Goal: Book appointment/travel/reservation

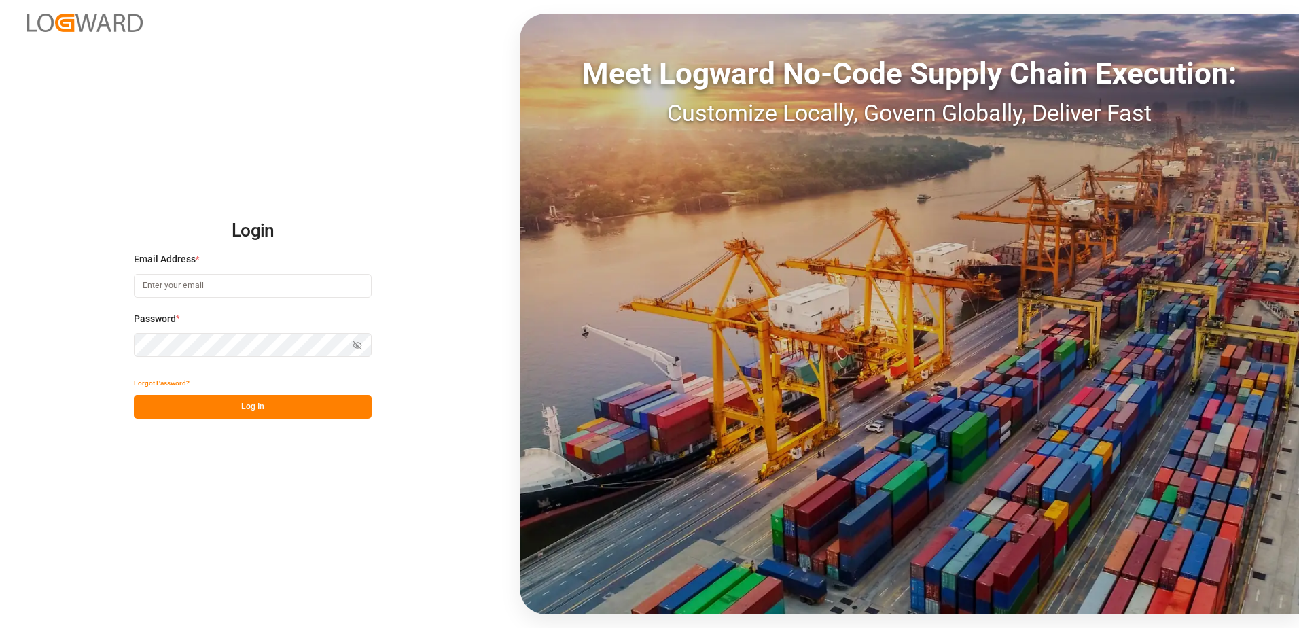
type input "[PERSON_NAME][EMAIL_ADDRESS][DOMAIN_NAME]"
click at [195, 397] on button "Log In" at bounding box center [253, 407] width 238 height 24
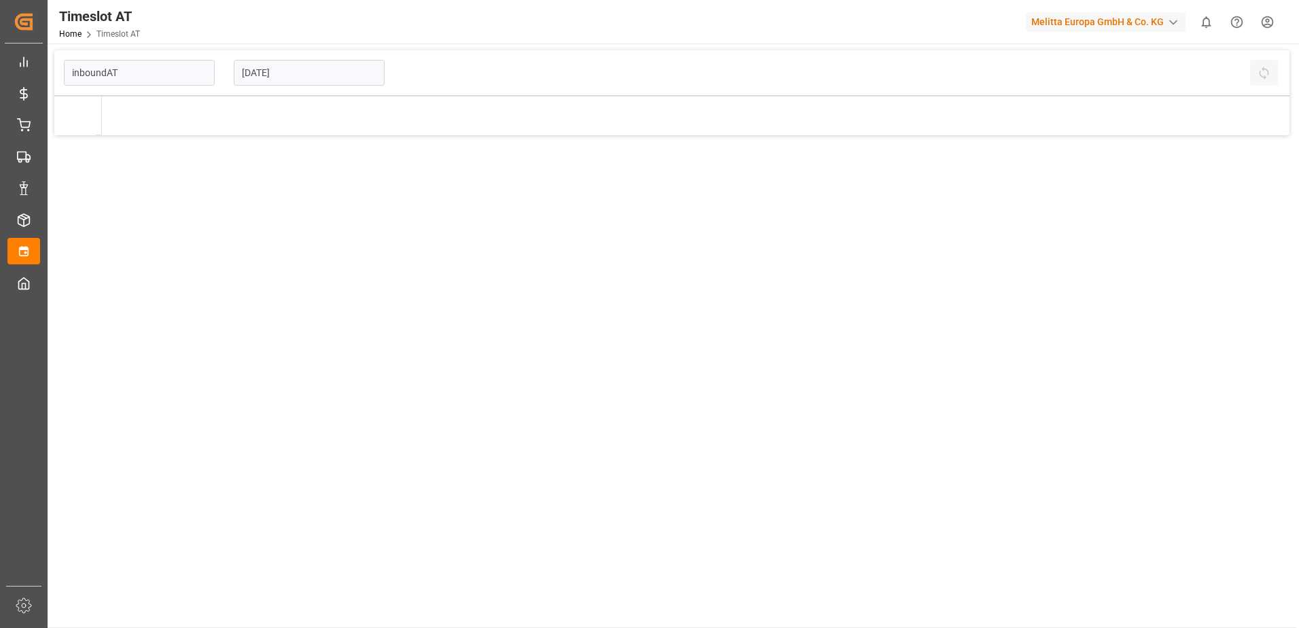
type input "Inbound AT"
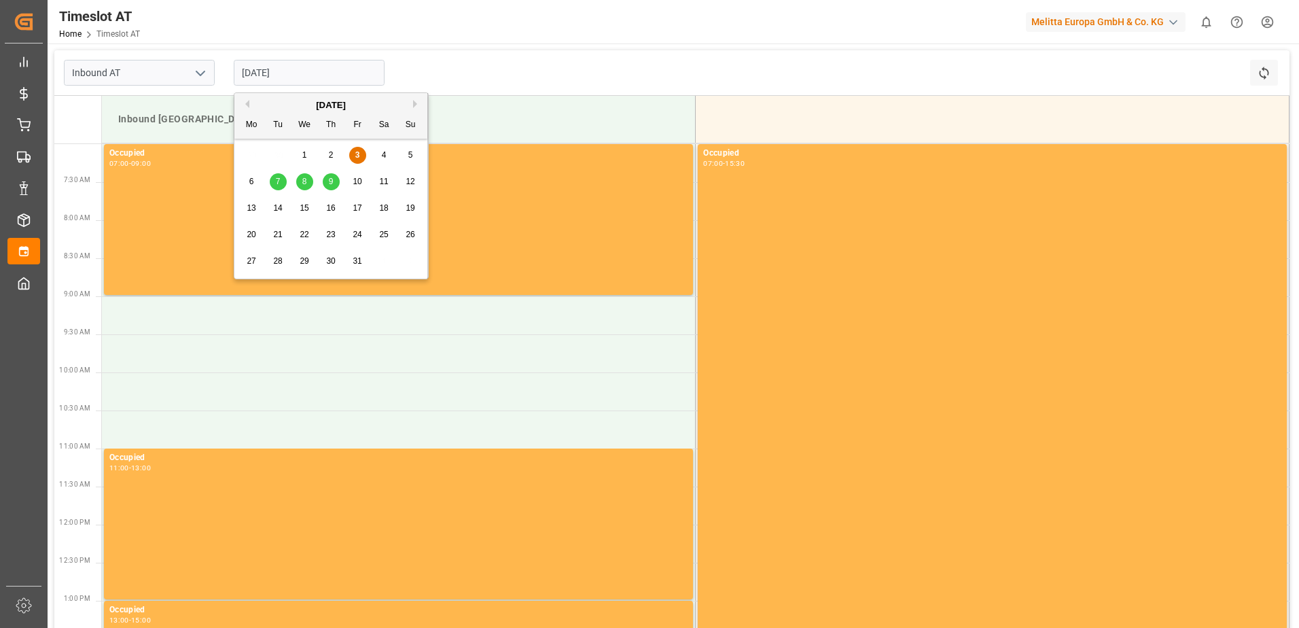
click at [263, 75] on input "[DATE]" at bounding box center [309, 73] width 151 height 26
click at [274, 180] on div "7" at bounding box center [278, 182] width 17 height 16
type input "[DATE]"
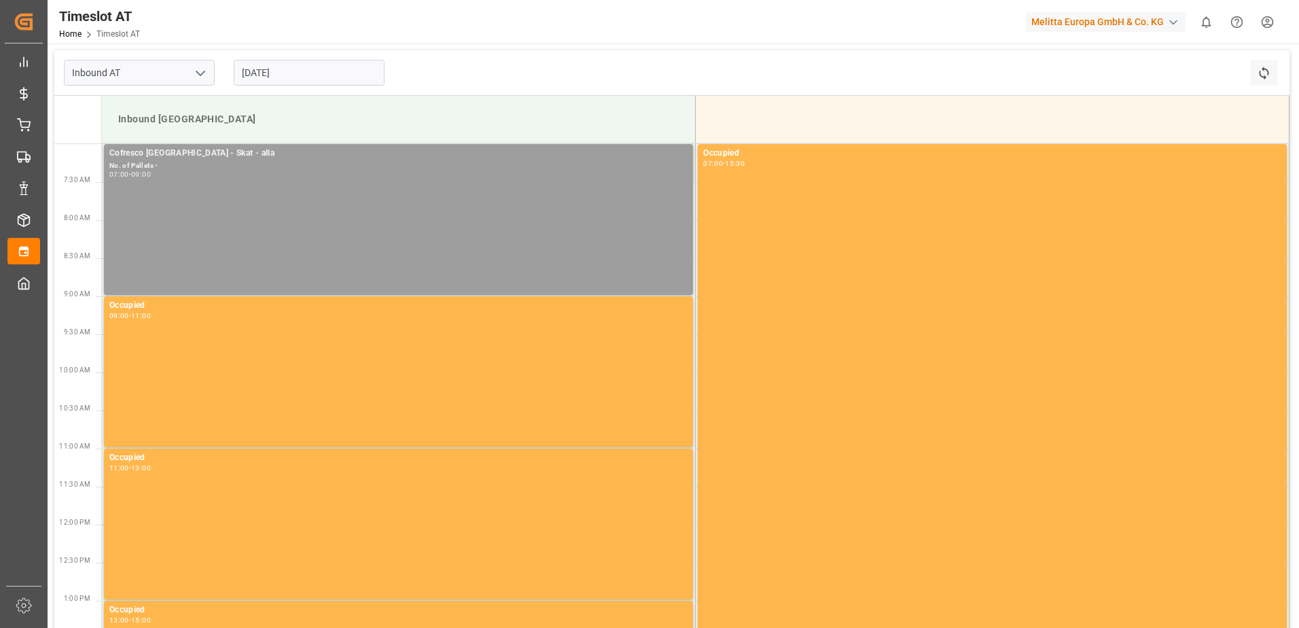
click at [217, 175] on div "07:00 - 09:00" at bounding box center [398, 174] width 578 height 7
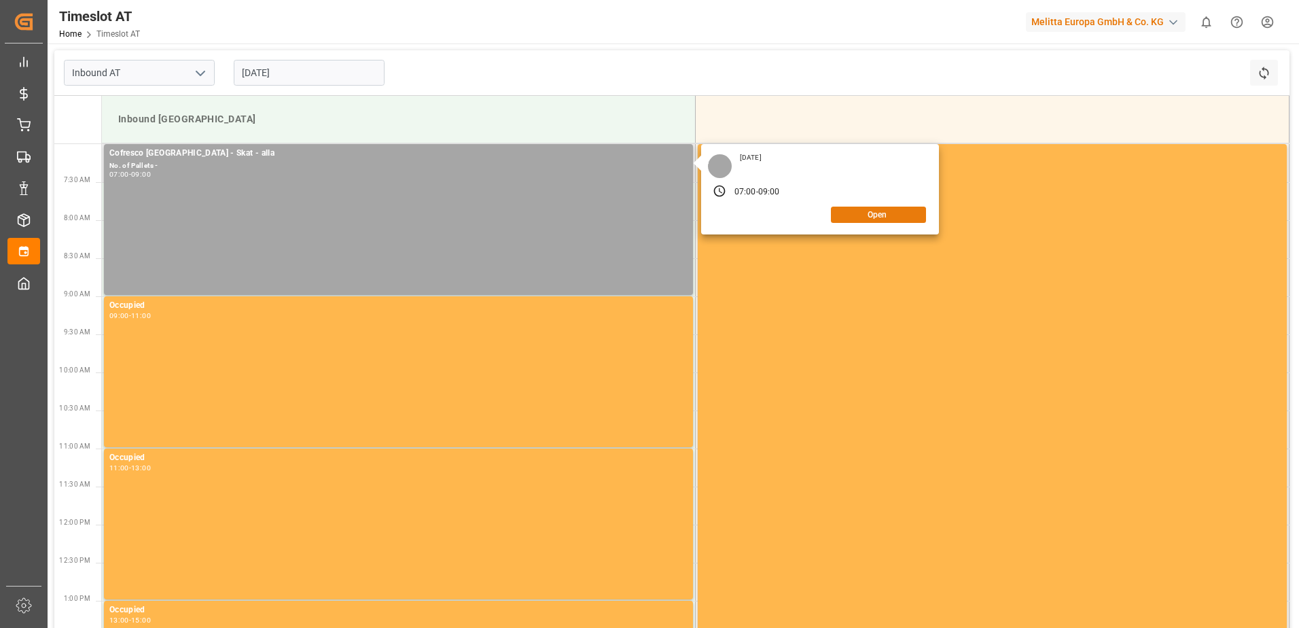
click at [859, 213] on button "Open" at bounding box center [878, 214] width 95 height 16
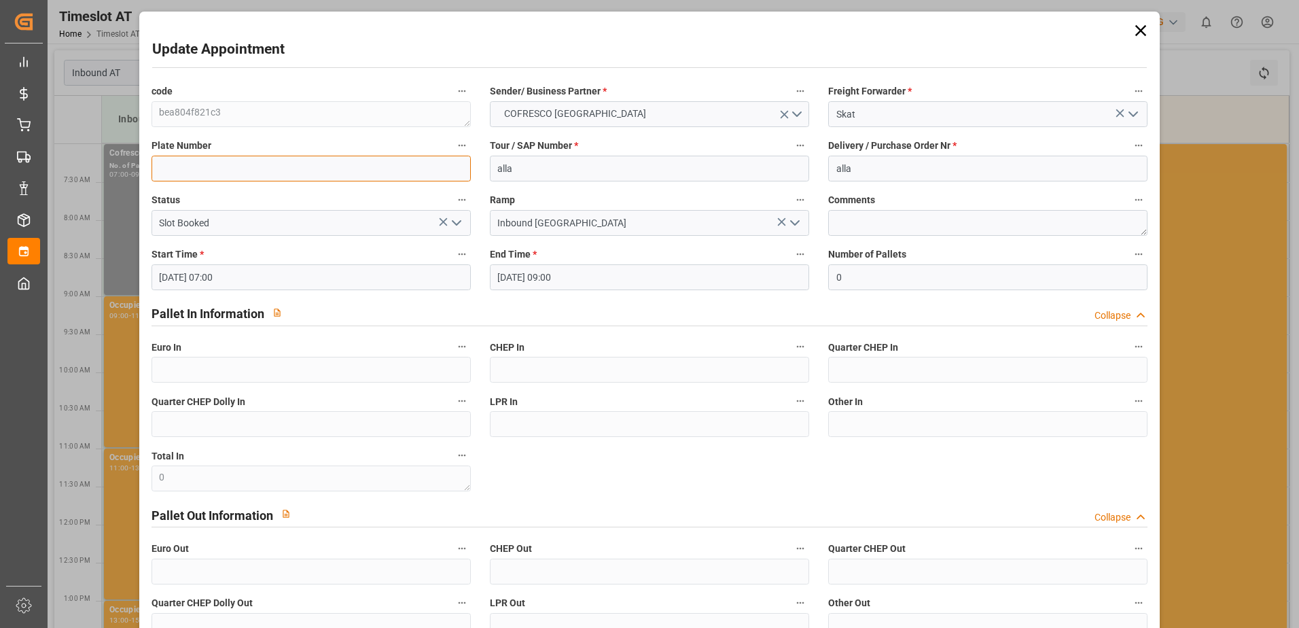
click at [189, 172] on input at bounding box center [310, 169] width 319 height 26
paste input "WND99750/WGM6498P"
type input "WND99750/WGM6498P"
click at [861, 160] on input "alla" at bounding box center [987, 169] width 319 height 26
type input "a"
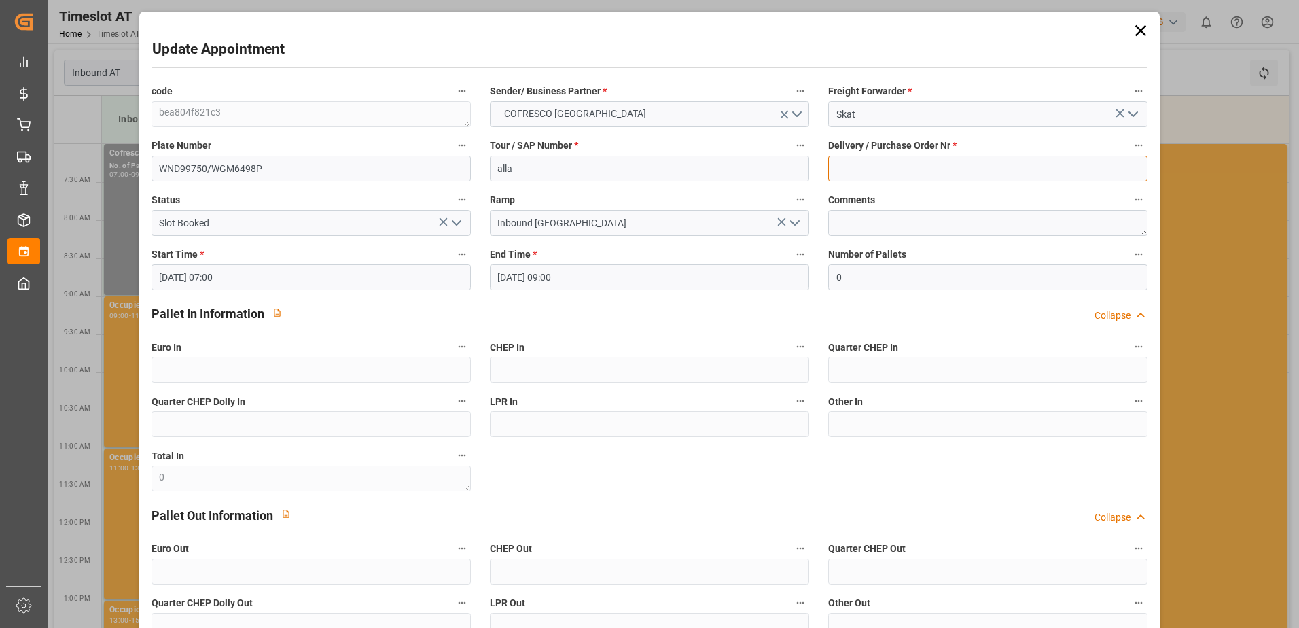
paste input "489986"
type input "489986"
drag, startPoint x: 528, startPoint y: 170, endPoint x: 469, endPoint y: 167, distance: 59.2
click at [469, 167] on div "code bea804f821c3 Sender/ Business Partner * COFRESCO POLAND Freight Forwarder …" at bounding box center [649, 387] width 1015 height 620
paste input "62042390"
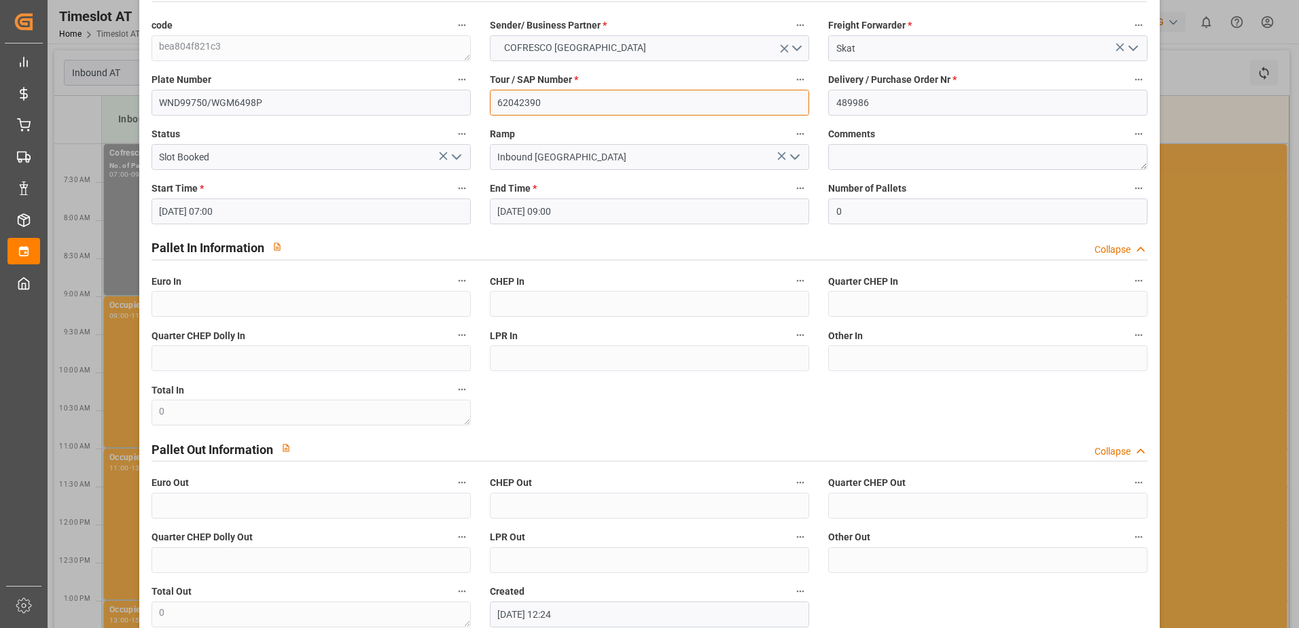
scroll to position [144, 0]
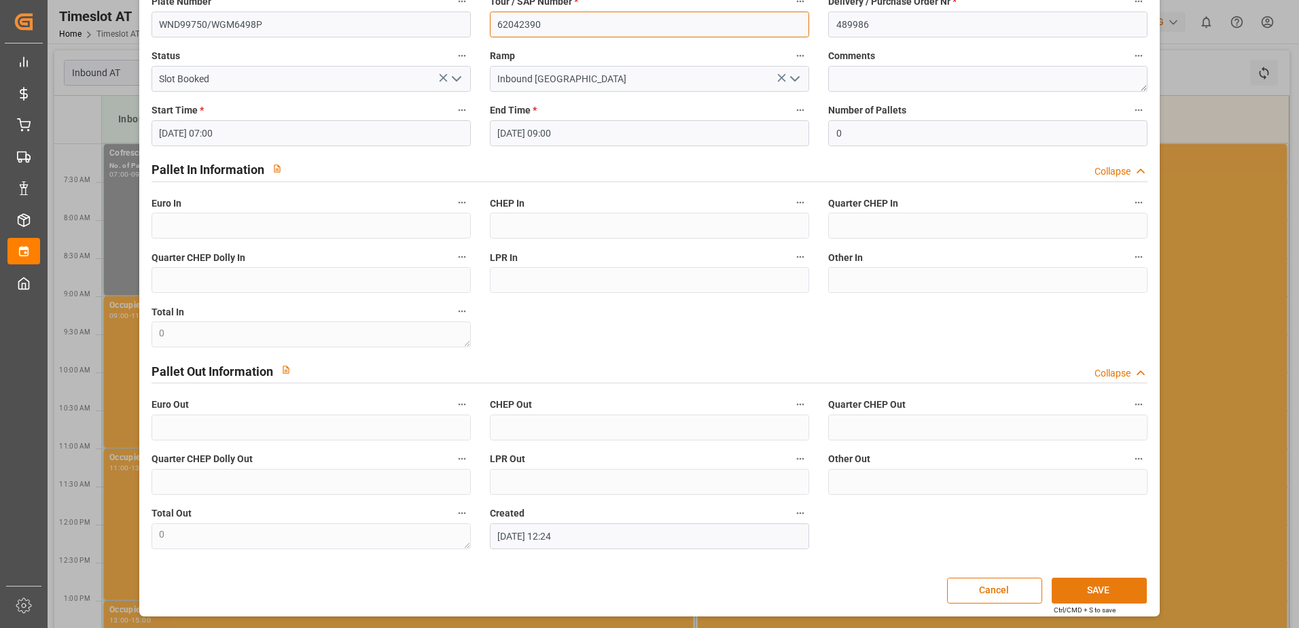
type input "62042390"
click at [1099, 594] on button "SAVE" at bounding box center [1098, 590] width 95 height 26
